Goal: Transaction & Acquisition: Obtain resource

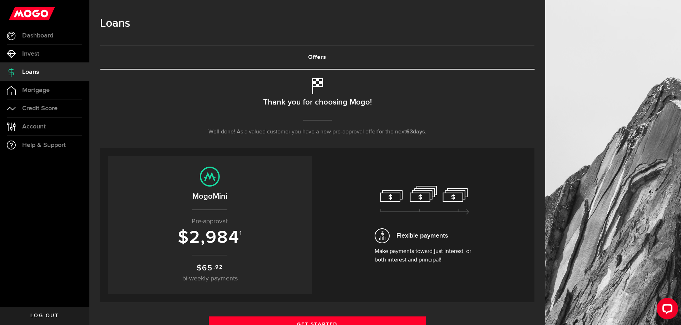
scroll to position [107, 0]
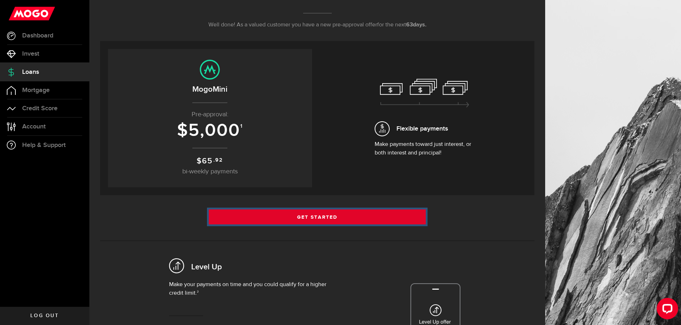
click at [245, 214] on link "Get Started" at bounding box center [317, 217] width 217 height 15
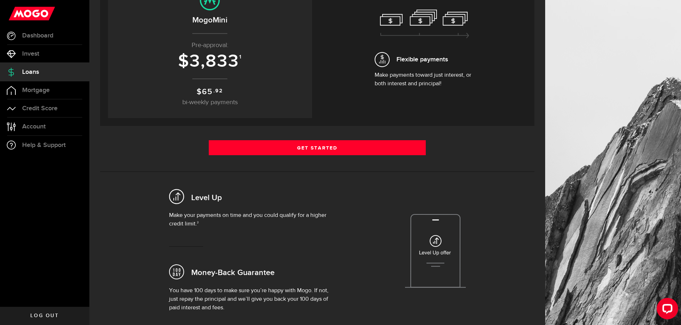
scroll to position [179, 0]
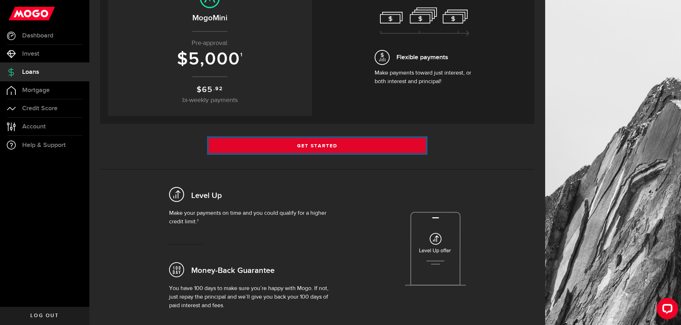
click at [275, 151] on link "Get Started" at bounding box center [317, 145] width 217 height 15
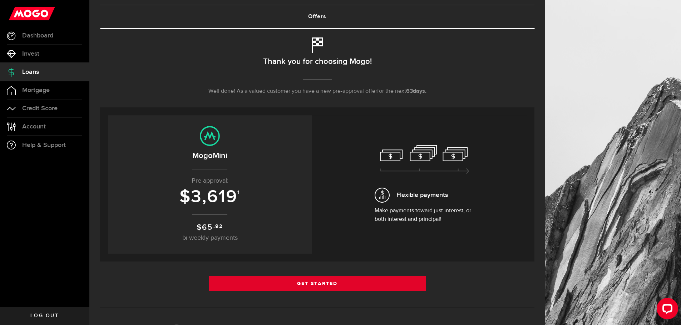
scroll to position [143, 0]
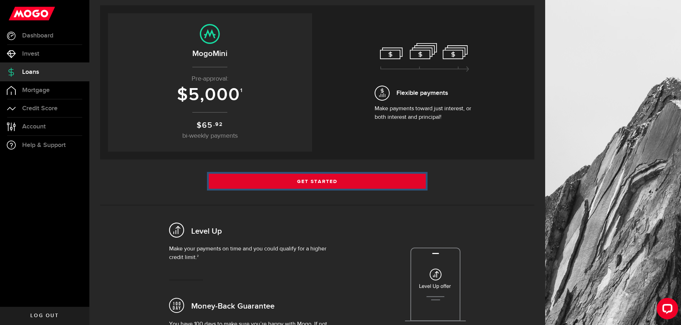
click at [247, 188] on link "Get Started" at bounding box center [317, 181] width 217 height 15
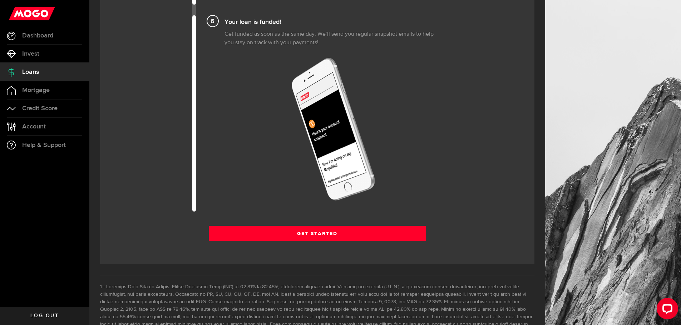
scroll to position [929, 0]
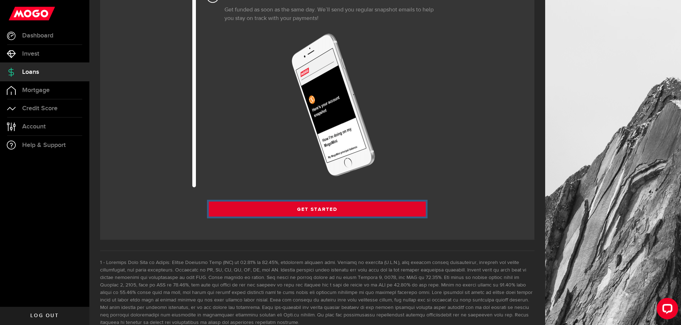
click at [259, 208] on link "Get Started" at bounding box center [317, 209] width 217 height 15
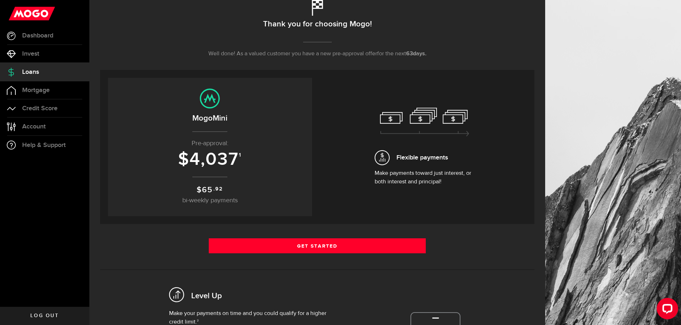
scroll to position [107, 0]
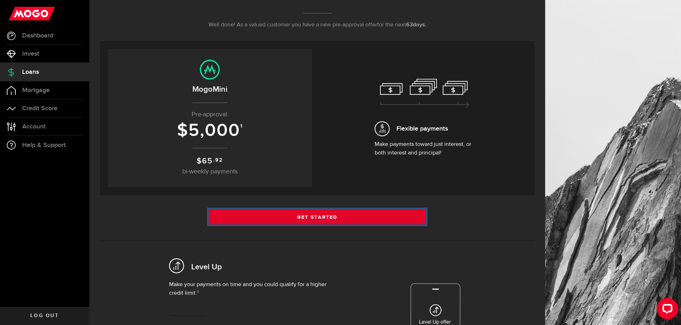
click at [274, 216] on link "Get Started" at bounding box center [317, 217] width 217 height 15
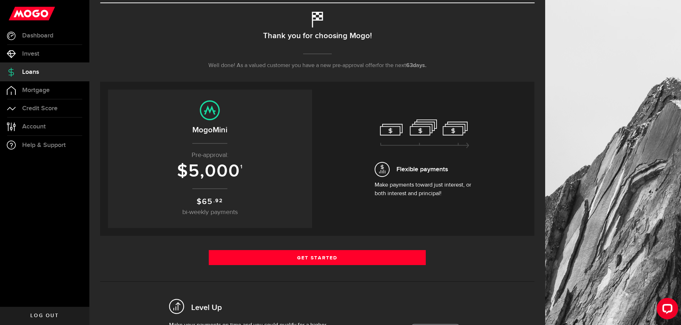
scroll to position [71, 0]
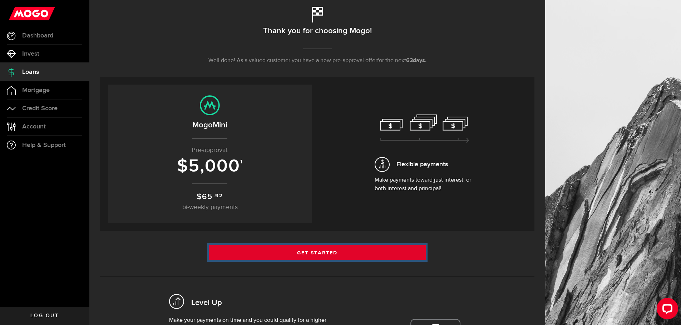
click at [317, 251] on link "Get Started" at bounding box center [317, 252] width 217 height 15
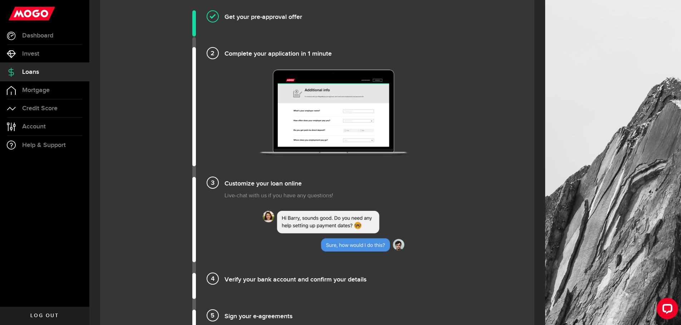
scroll to position [607, 0]
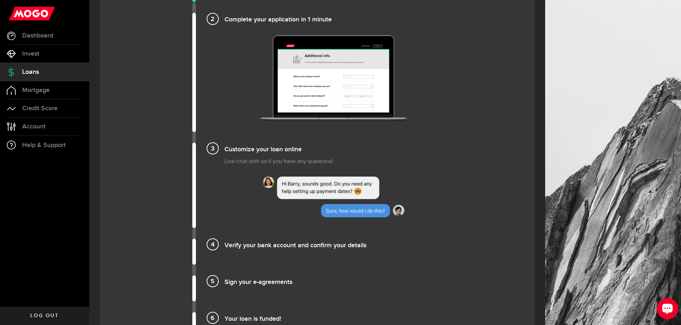
click at [671, 308] on div "Open LiveChat chat widget" at bounding box center [667, 309] width 12 height 12
